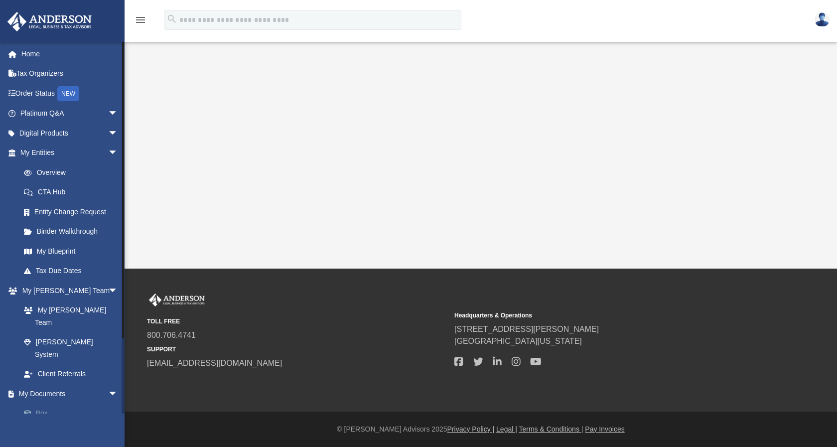
click at [41, 403] on link "Box" at bounding box center [73, 413] width 119 height 20
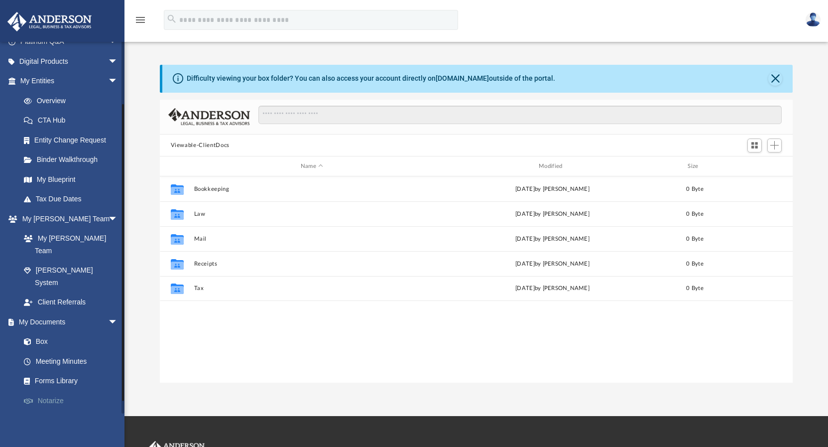
scroll to position [84, 0]
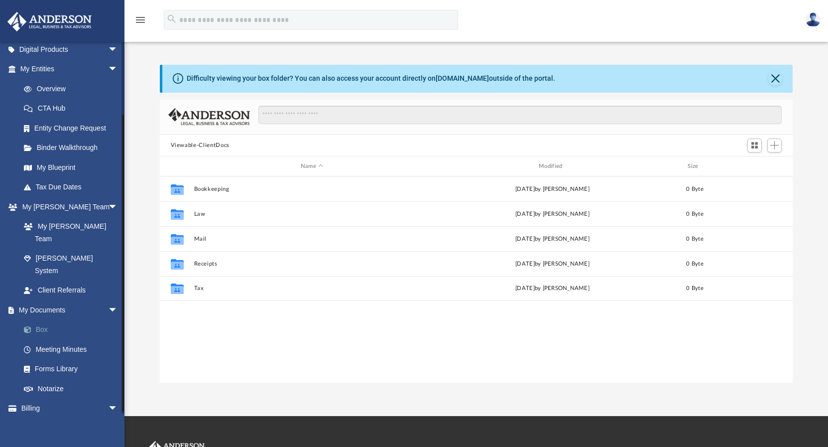
click at [40, 320] on link "Box" at bounding box center [73, 330] width 119 height 20
click at [772, 146] on span "Add" at bounding box center [774, 145] width 8 height 8
click at [753, 184] on li "New Folder" at bounding box center [760, 181] width 32 height 10
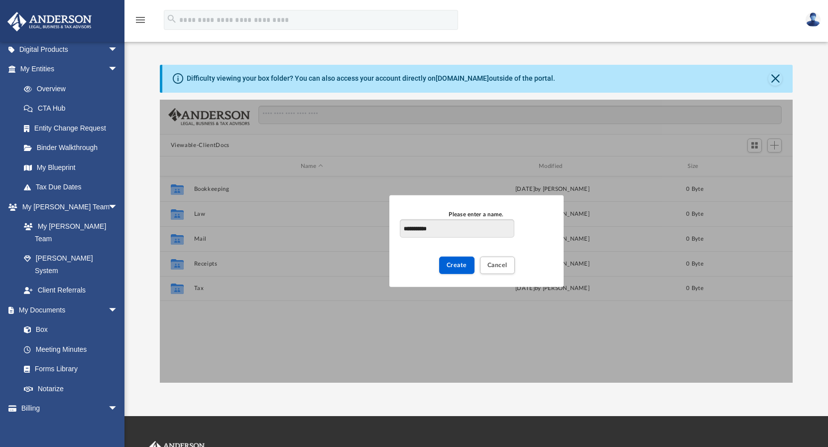
click at [419, 229] on input "**********" at bounding box center [457, 228] width 114 height 19
click at [426, 228] on input "**********" at bounding box center [457, 228] width 114 height 19
click at [420, 228] on input "**********" at bounding box center [457, 228] width 114 height 19
click at [438, 228] on input "**********" at bounding box center [457, 228] width 114 height 19
type input "**********"
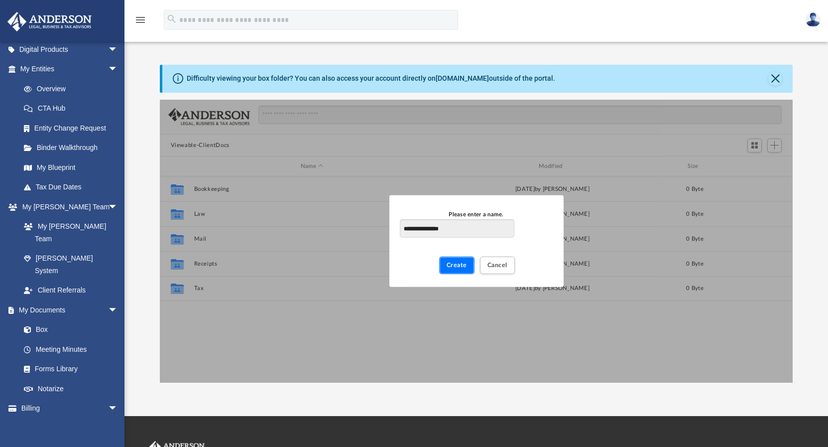
click at [457, 266] on span "Create" at bounding box center [457, 265] width 20 height 6
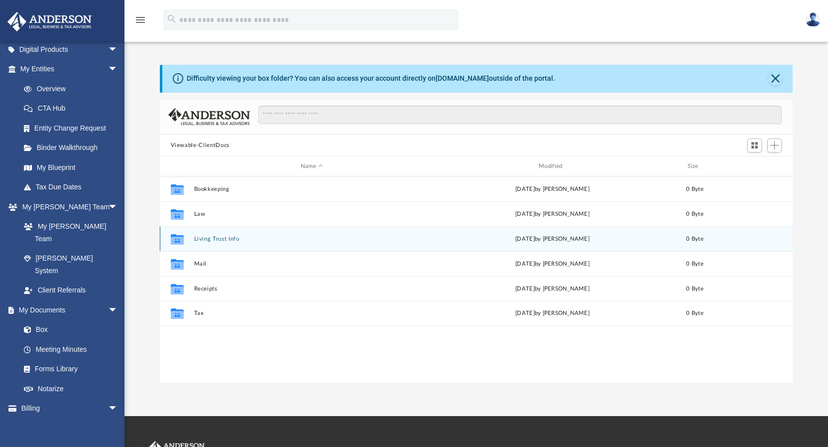
click at [170, 239] on icon "Collaborated Folder" at bounding box center [177, 239] width 16 height 16
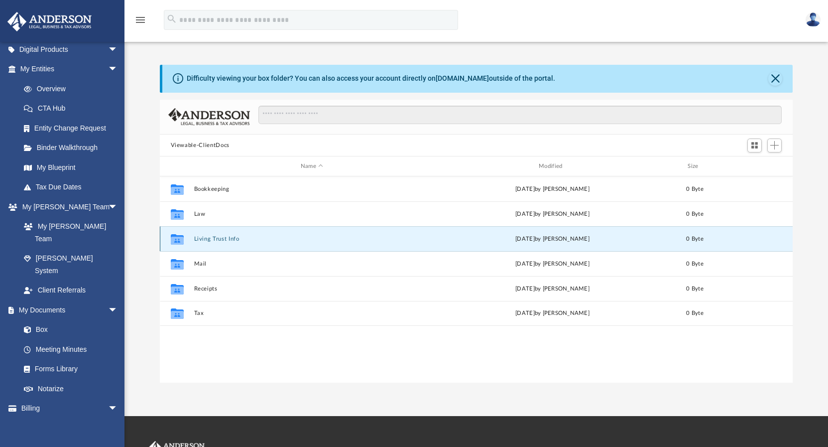
click at [170, 239] on icon "Collaborated Folder" at bounding box center [177, 239] width 16 height 16
click at [776, 142] on span "Add" at bounding box center [774, 145] width 8 height 8
click at [751, 165] on li "Upload" at bounding box center [760, 165] width 32 height 10
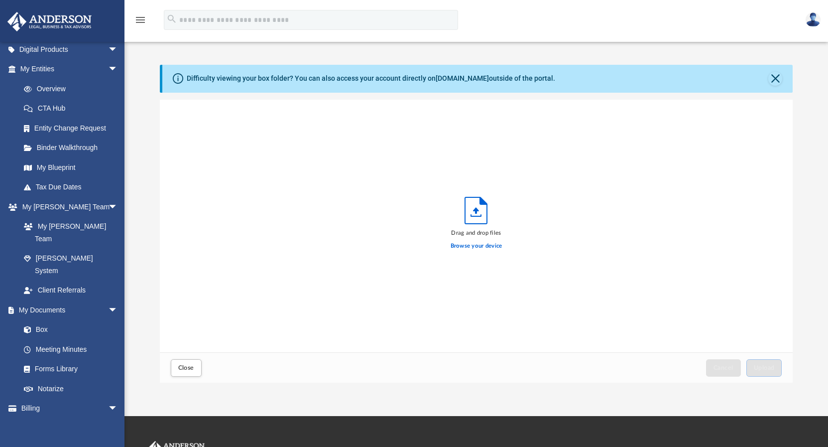
scroll to position [245, 625]
click at [478, 247] on label "Browse your device" at bounding box center [477, 246] width 52 height 9
click at [0, 0] on input "Browse your device" at bounding box center [0, 0] width 0 height 0
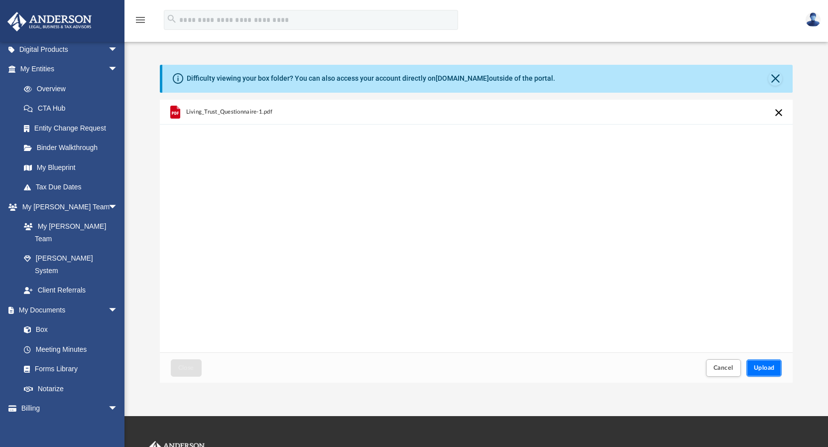
click at [760, 368] on span "Upload" at bounding box center [764, 368] width 21 height 6
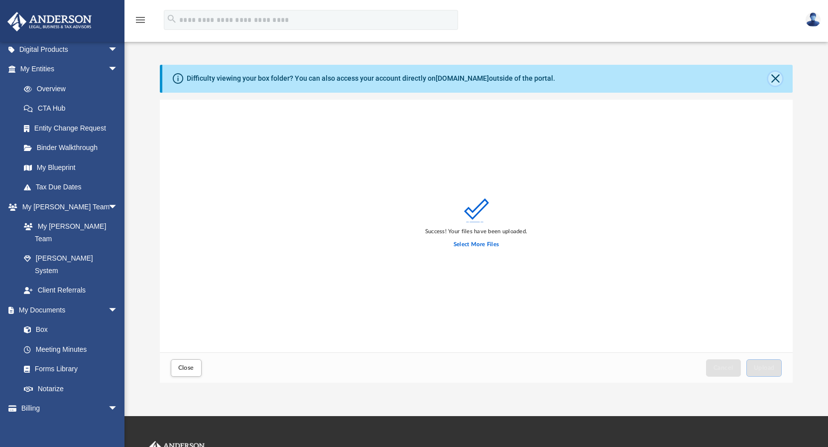
click at [776, 76] on button "Close" at bounding box center [775, 79] width 14 height 14
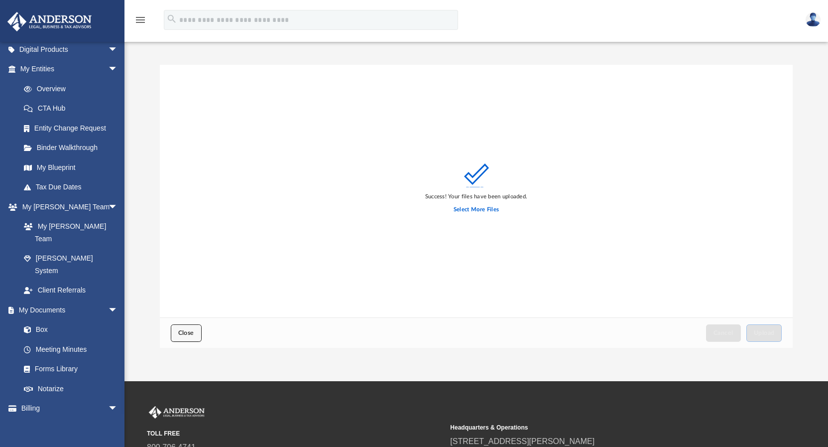
click at [184, 325] on button "Close" at bounding box center [186, 332] width 31 height 17
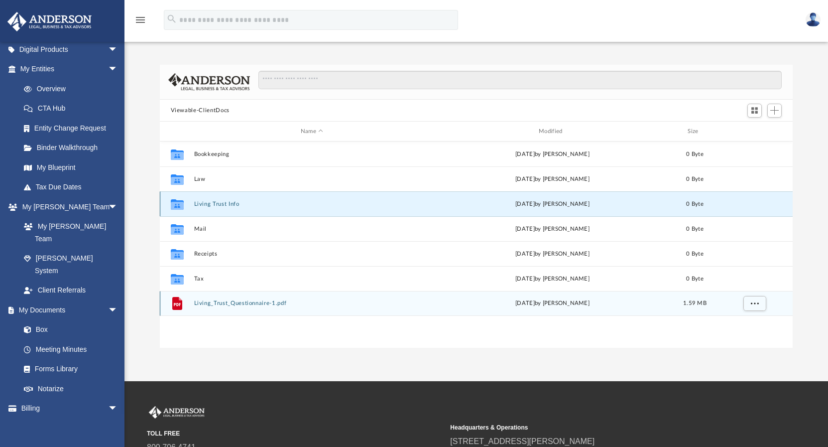
drag, startPoint x: 176, startPoint y: 306, endPoint x: 179, endPoint y: 204, distance: 101.6
click at [183, 204] on div "Collaborated Folder Bookkeeping [DATE] by [PERSON_NAME] 0 Byte Collaborated Fol…" at bounding box center [476, 228] width 633 height 174
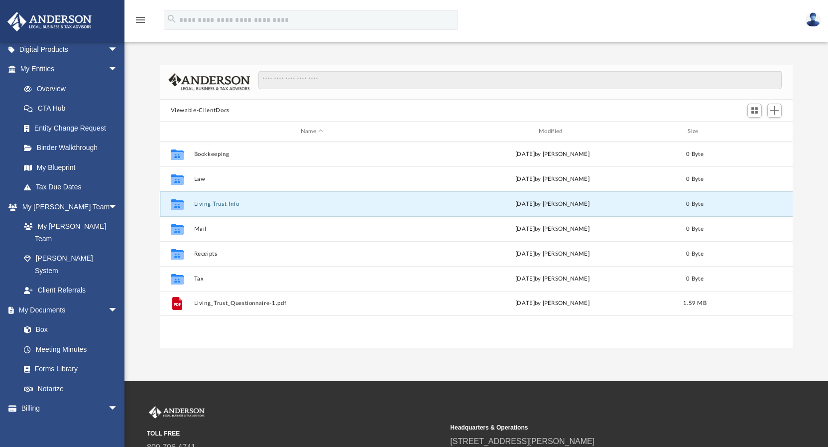
click at [181, 204] on g "grid" at bounding box center [176, 204] width 13 height 10
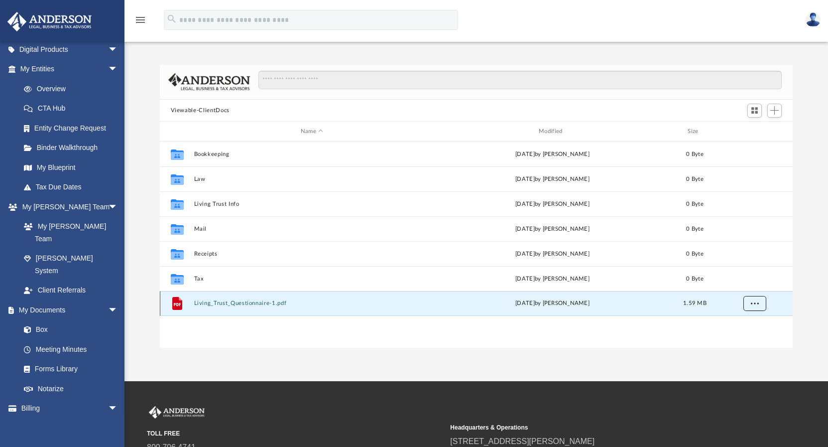
click at [758, 304] on span "More options" at bounding box center [754, 302] width 8 height 5
click at [177, 303] on icon "grid" at bounding box center [177, 304] width 7 height 3
click at [177, 306] on icon "grid" at bounding box center [177, 304] width 7 height 3
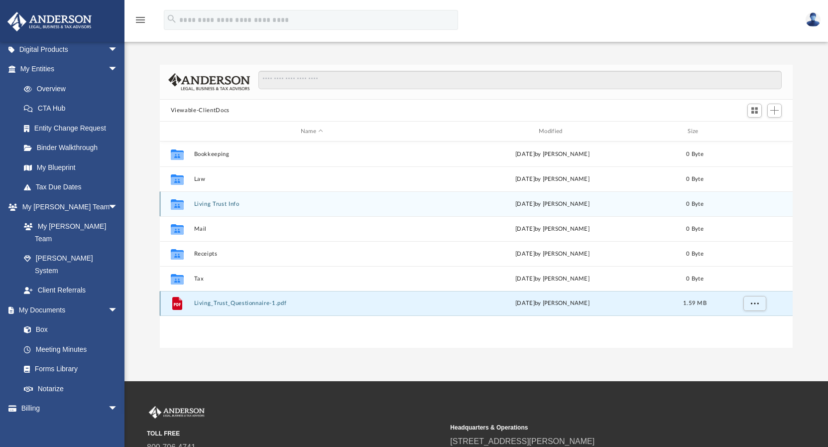
drag, startPoint x: 176, startPoint y: 305, endPoint x: 176, endPoint y: 200, distance: 105.1
click at [176, 200] on div "Collaborated Folder Bookkeeping [DATE] by [PERSON_NAME] 0 Byte Collaborated Fol…" at bounding box center [476, 228] width 633 height 174
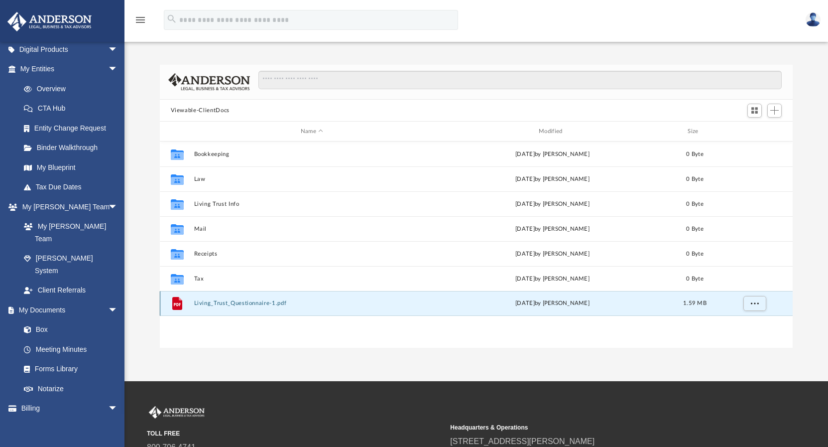
drag, startPoint x: 288, startPoint y: 303, endPoint x: 189, endPoint y: 302, distance: 99.1
click at [189, 302] on div "File Living_Trust_Questionnaire-1.pdf [DATE] by [PERSON_NAME] 1.59 MB" at bounding box center [476, 303] width 633 height 25
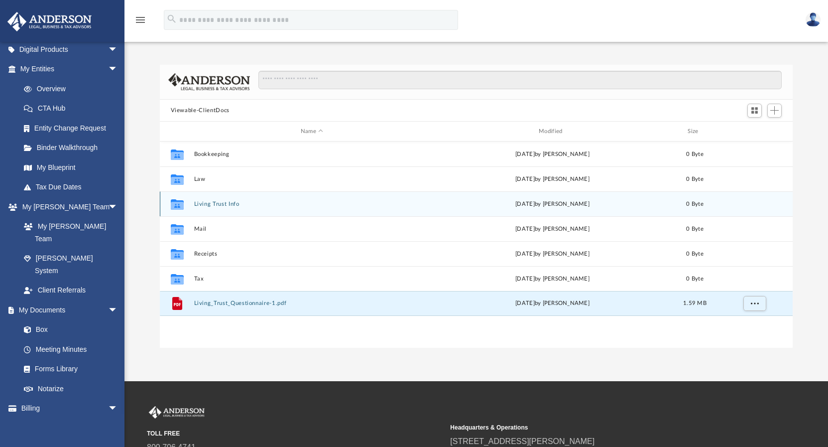
drag, startPoint x: 204, startPoint y: 303, endPoint x: 187, endPoint y: 201, distance: 103.1
click at [187, 201] on div "Collaborated Folder Bookkeeping [DATE] by [PERSON_NAME] 0 Byte Collaborated Fol…" at bounding box center [476, 228] width 633 height 174
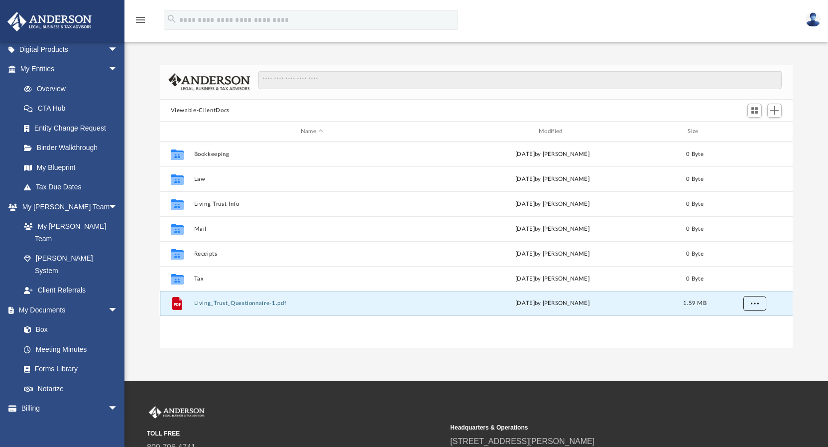
click at [754, 301] on span "More options" at bounding box center [754, 302] width 8 height 5
click at [754, 109] on span "Switch to Grid View" at bounding box center [754, 110] width 8 height 8
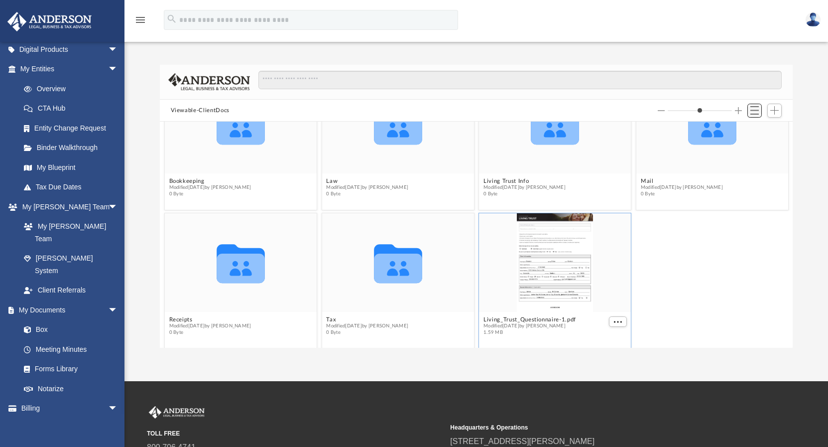
scroll to position [218, 625]
drag, startPoint x: 539, startPoint y: 273, endPoint x: 514, endPoint y: 170, distance: 105.9
click at [514, 211] on div "Living_Trust_Questionnaire-1.pdf Modified [DATE] by [PERSON_NAME] 1.59 MB" at bounding box center [555, 281] width 157 height 140
click at [609, 320] on button "More options" at bounding box center [618, 321] width 18 height 10
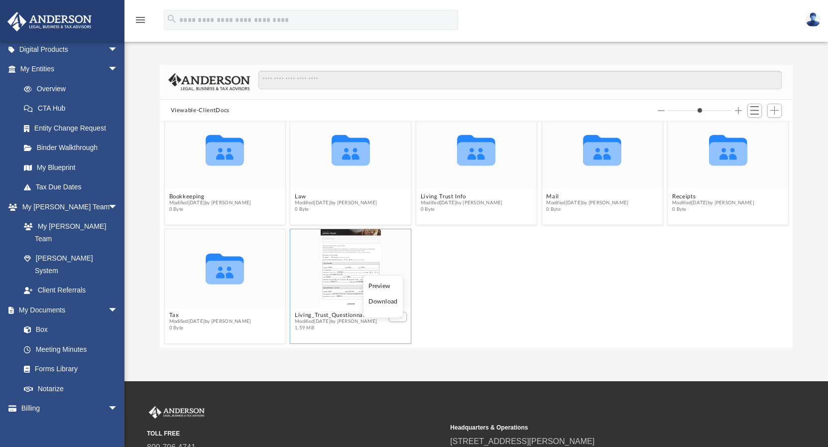
scroll to position [11, 0]
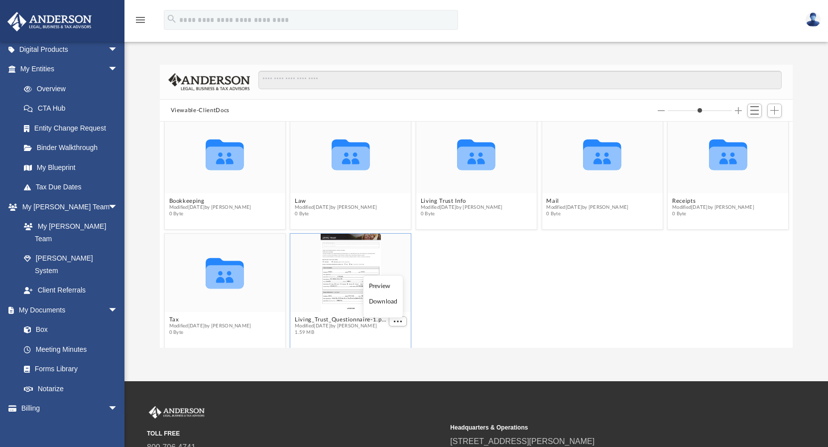
drag, startPoint x: 682, startPoint y: 110, endPoint x: 670, endPoint y: 112, distance: 11.7
type input "*"
click at [670, 112] on input "Column size" at bounding box center [700, 110] width 64 height 7
click at [314, 271] on div "grid" at bounding box center [350, 273] width 121 height 78
click at [397, 274] on div "grid" at bounding box center [350, 273] width 121 height 78
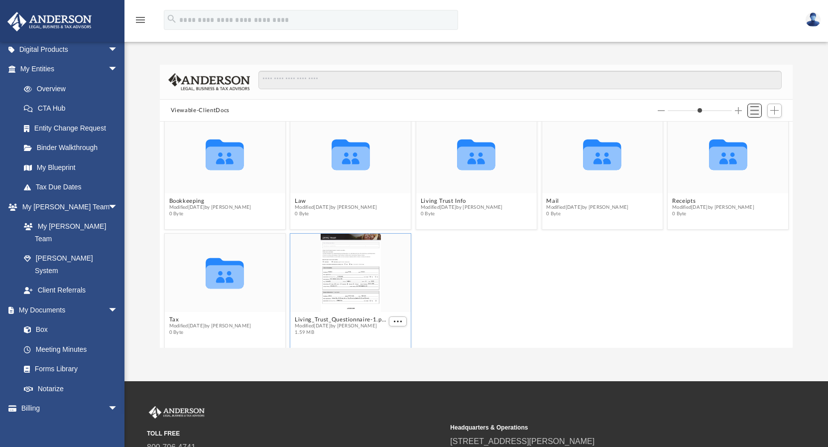
click at [757, 112] on span "Switch to List View" at bounding box center [754, 110] width 8 height 8
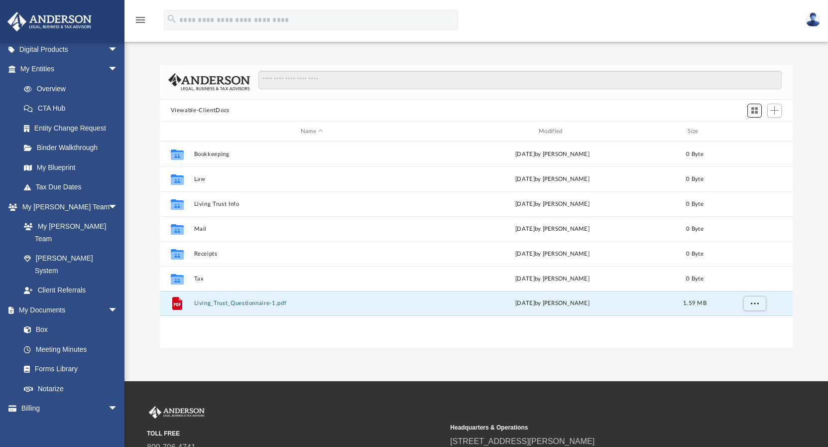
scroll to position [218, 625]
click at [774, 110] on span "Add" at bounding box center [774, 110] width 8 height 8
click at [749, 108] on button "Switch to Grid View" at bounding box center [754, 111] width 15 height 14
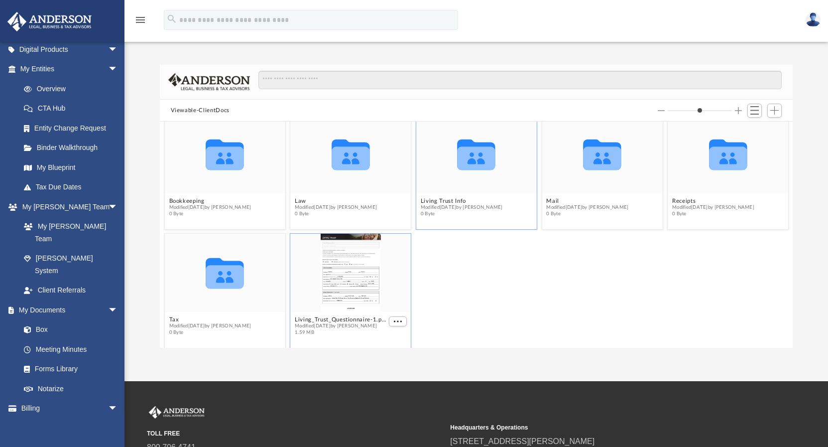
click at [468, 157] on icon "grid" at bounding box center [476, 158] width 38 height 23
click at [466, 206] on span "Modified [DATE] by [PERSON_NAME]" at bounding box center [461, 207] width 82 height 6
click at [469, 227] on div "Collaborated Folder Living Trust Info Modified [DATE] by [PERSON_NAME] 0 Byte" at bounding box center [477, 172] width 122 height 115
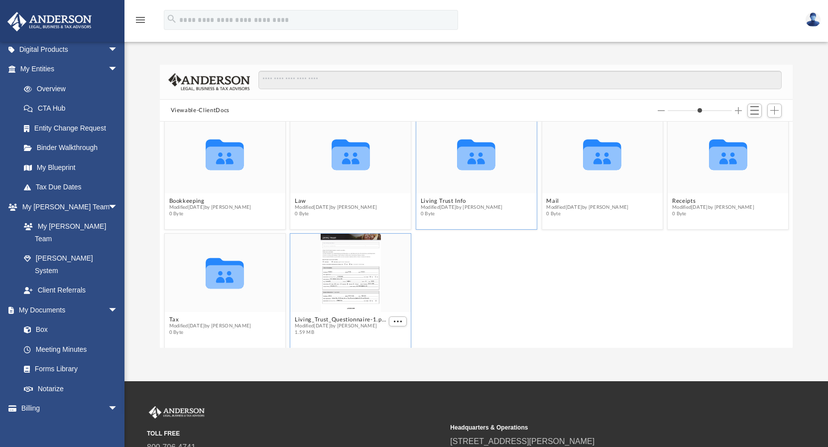
click at [474, 160] on g "grid" at bounding box center [476, 154] width 38 height 31
click at [474, 160] on icon "grid" at bounding box center [476, 154] width 38 height 31
click at [754, 111] on span "Switch to List View" at bounding box center [754, 110] width 8 height 8
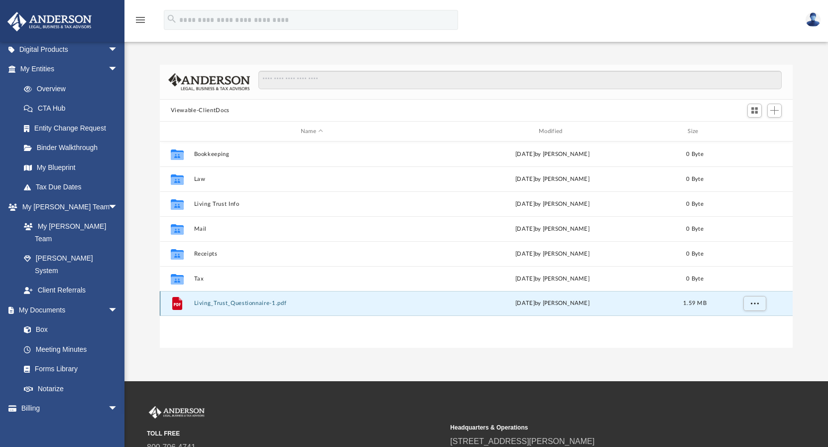
click at [234, 304] on button "Living_Trust_Questionnaire-1.pdf" at bounding box center [312, 303] width 236 height 6
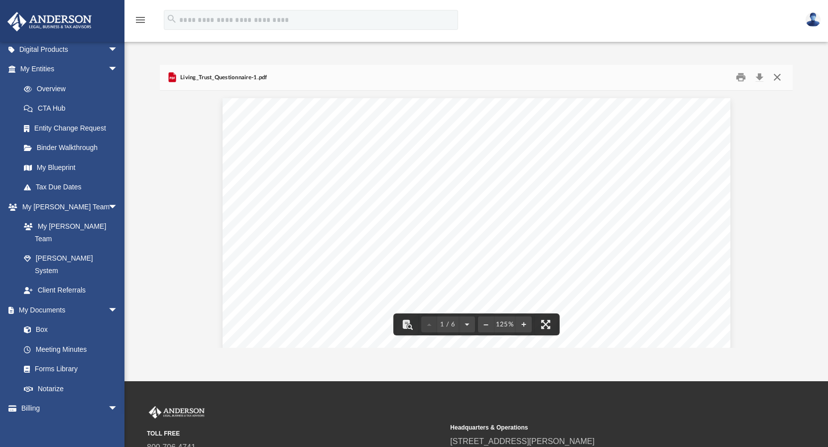
click at [778, 75] on button "Close" at bounding box center [777, 77] width 18 height 15
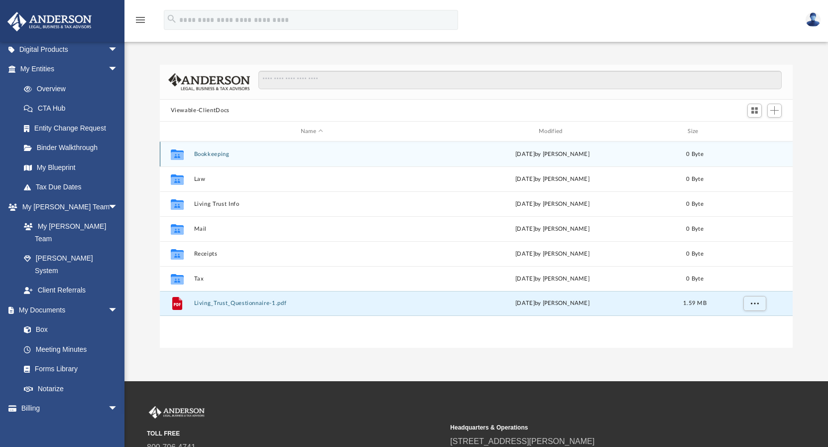
click at [179, 154] on icon "grid" at bounding box center [176, 154] width 13 height 10
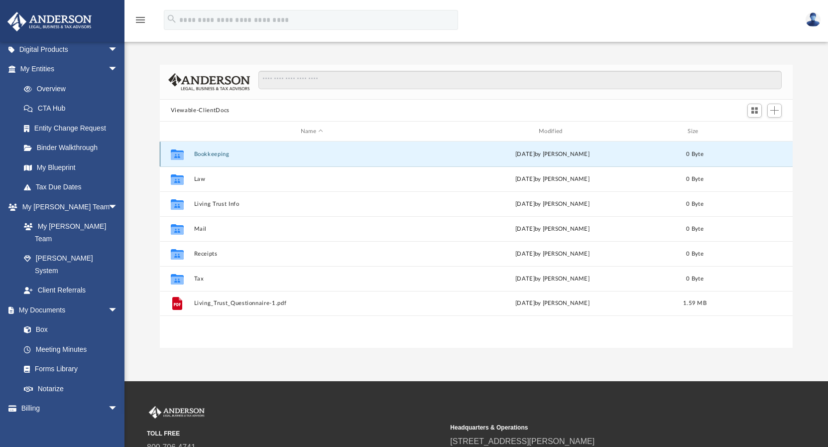
click at [179, 155] on icon "grid" at bounding box center [176, 154] width 13 height 10
click at [178, 156] on icon "grid" at bounding box center [176, 154] width 13 height 10
click at [201, 153] on button "Bookkeeping" at bounding box center [312, 154] width 236 height 6
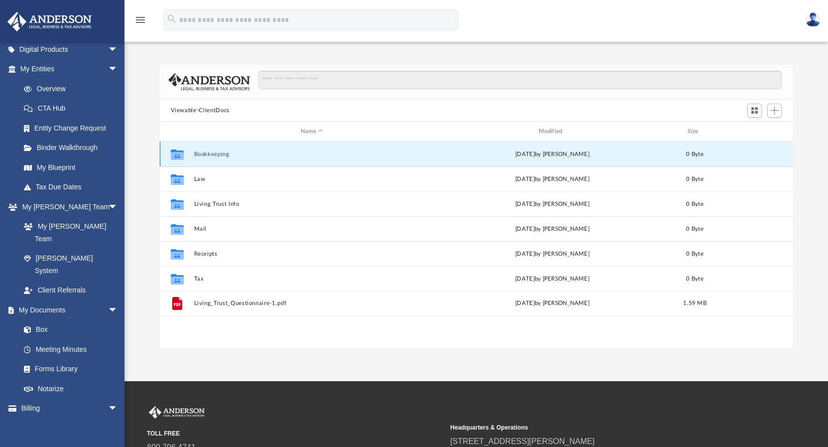
click at [201, 153] on button "Bookkeeping" at bounding box center [312, 154] width 236 height 6
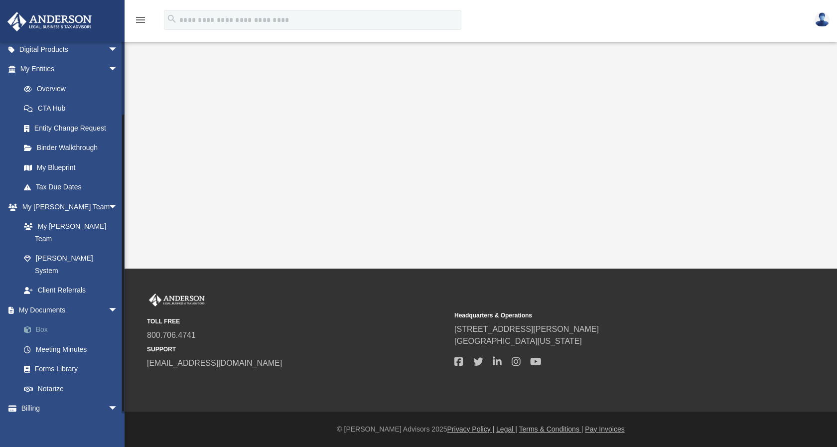
click at [53, 320] on link "Box" at bounding box center [73, 330] width 119 height 20
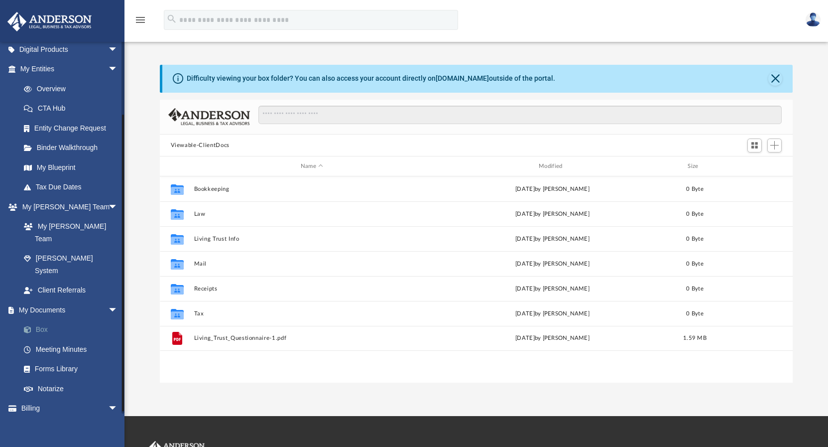
scroll to position [218, 625]
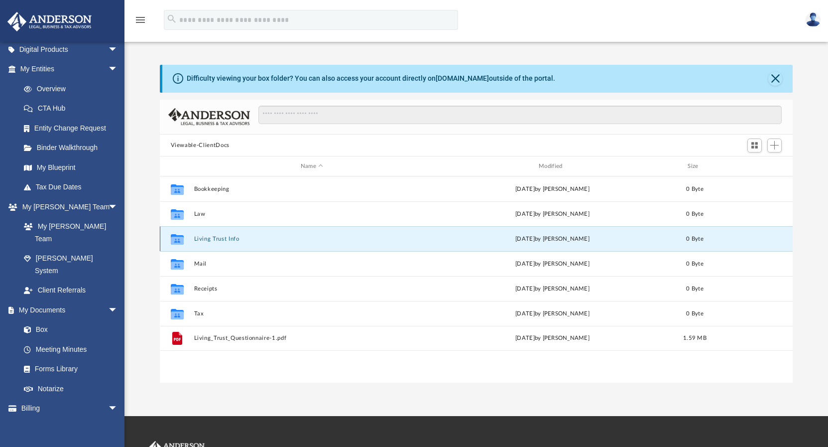
click at [218, 237] on button "Living Trust Info" at bounding box center [312, 239] width 236 height 6
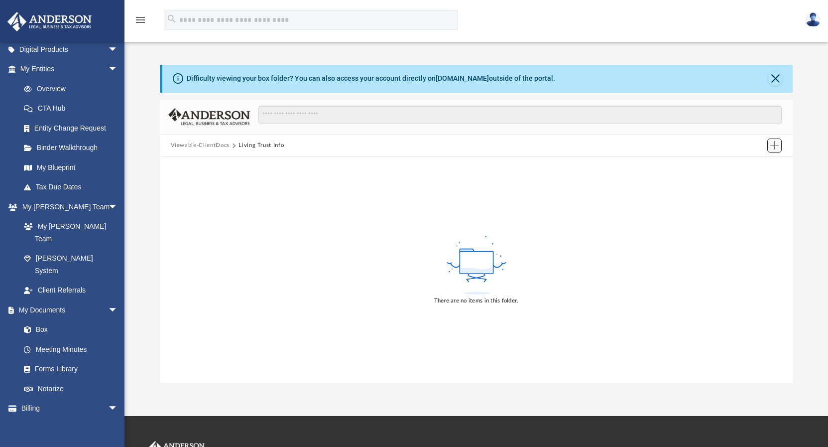
click at [774, 145] on span "Add" at bounding box center [774, 145] width 8 height 8
click at [753, 167] on li "Upload" at bounding box center [760, 165] width 32 height 10
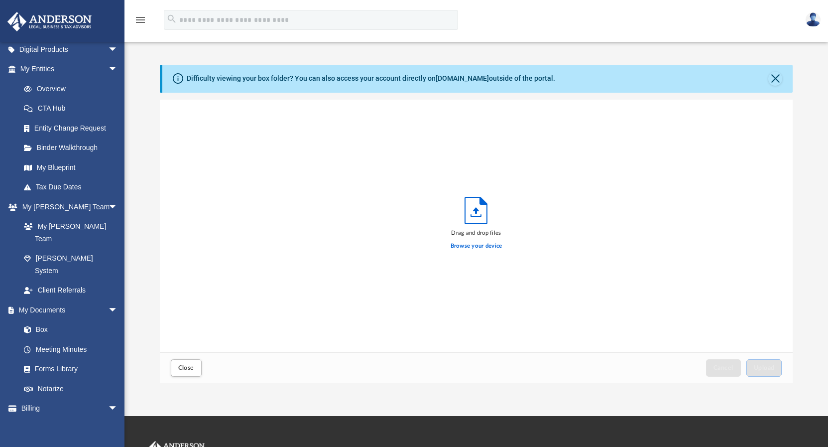
scroll to position [245, 625]
click at [470, 247] on label "Browse your device" at bounding box center [477, 246] width 52 height 9
click at [0, 0] on input "Browse your device" at bounding box center [0, 0] width 0 height 0
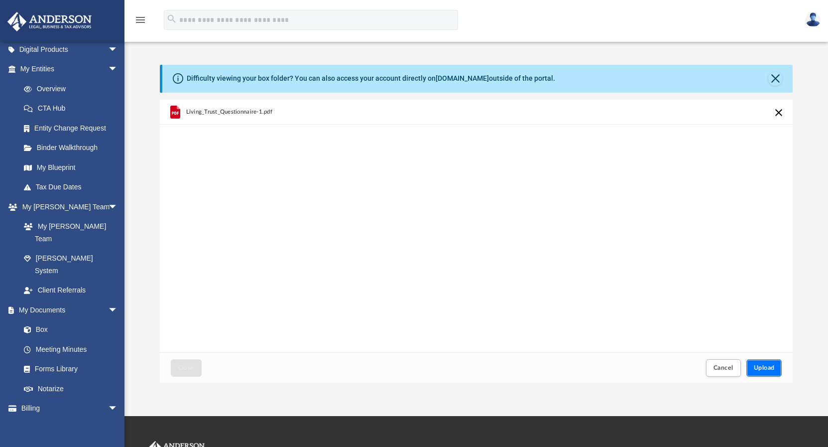
click at [763, 368] on span "Upload" at bounding box center [764, 368] width 21 height 6
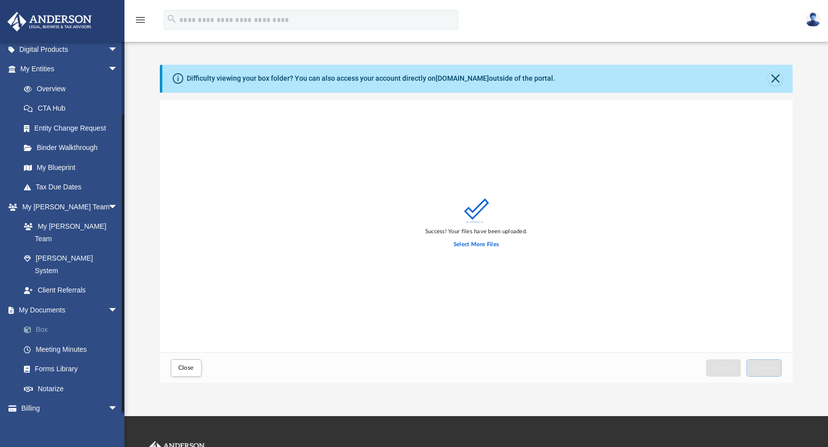
click at [43, 320] on link "Box" at bounding box center [73, 330] width 119 height 20
click at [188, 370] on span "Close" at bounding box center [186, 368] width 16 height 6
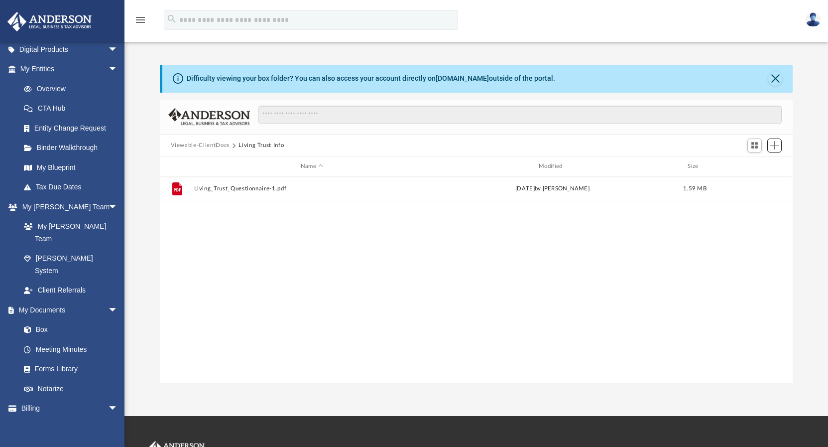
scroll to position [218, 625]
click at [775, 78] on button "Close" at bounding box center [775, 79] width 14 height 14
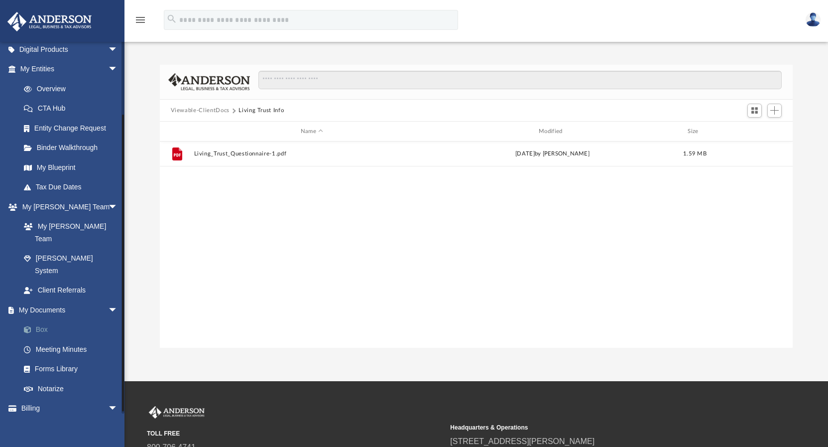
click at [40, 320] on link "Box" at bounding box center [73, 330] width 119 height 20
click at [23, 320] on link "Box" at bounding box center [73, 330] width 119 height 20
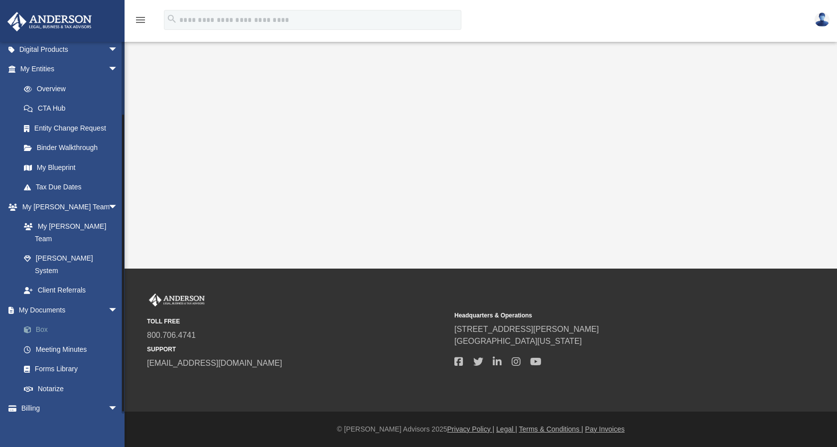
click at [42, 320] on link "Box" at bounding box center [73, 330] width 119 height 20
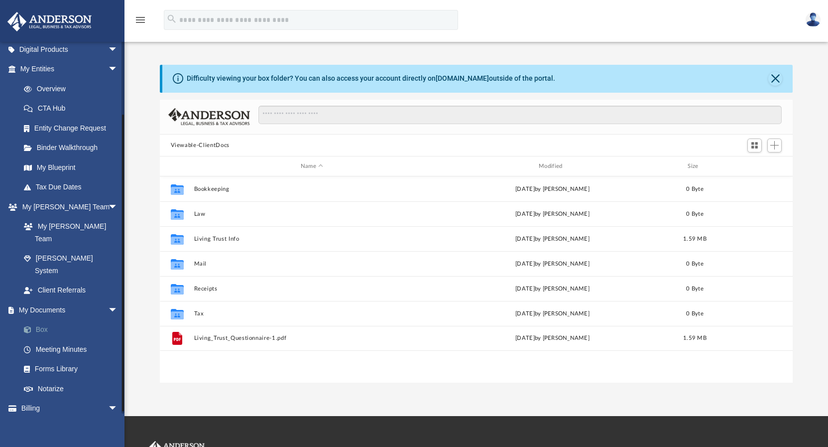
scroll to position [218, 625]
